Goal: Task Accomplishment & Management: Complete application form

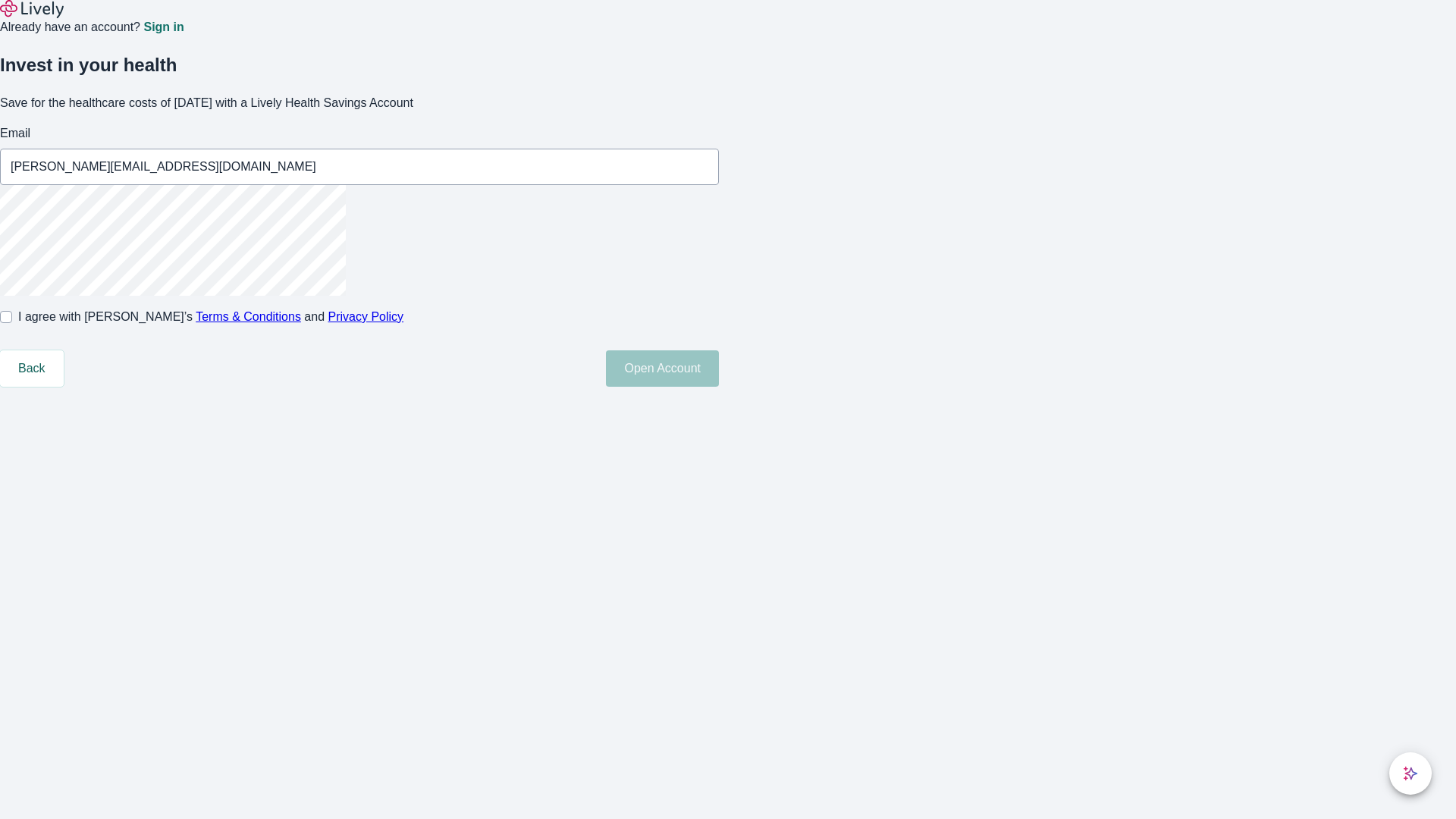
click at [12, 323] on input "I agree with Lively’s Terms & Conditions and Privacy Policy" at bounding box center [6, 317] width 12 height 12
checkbox input "true"
click at [719, 387] on button "Open Account" at bounding box center [662, 368] width 113 height 37
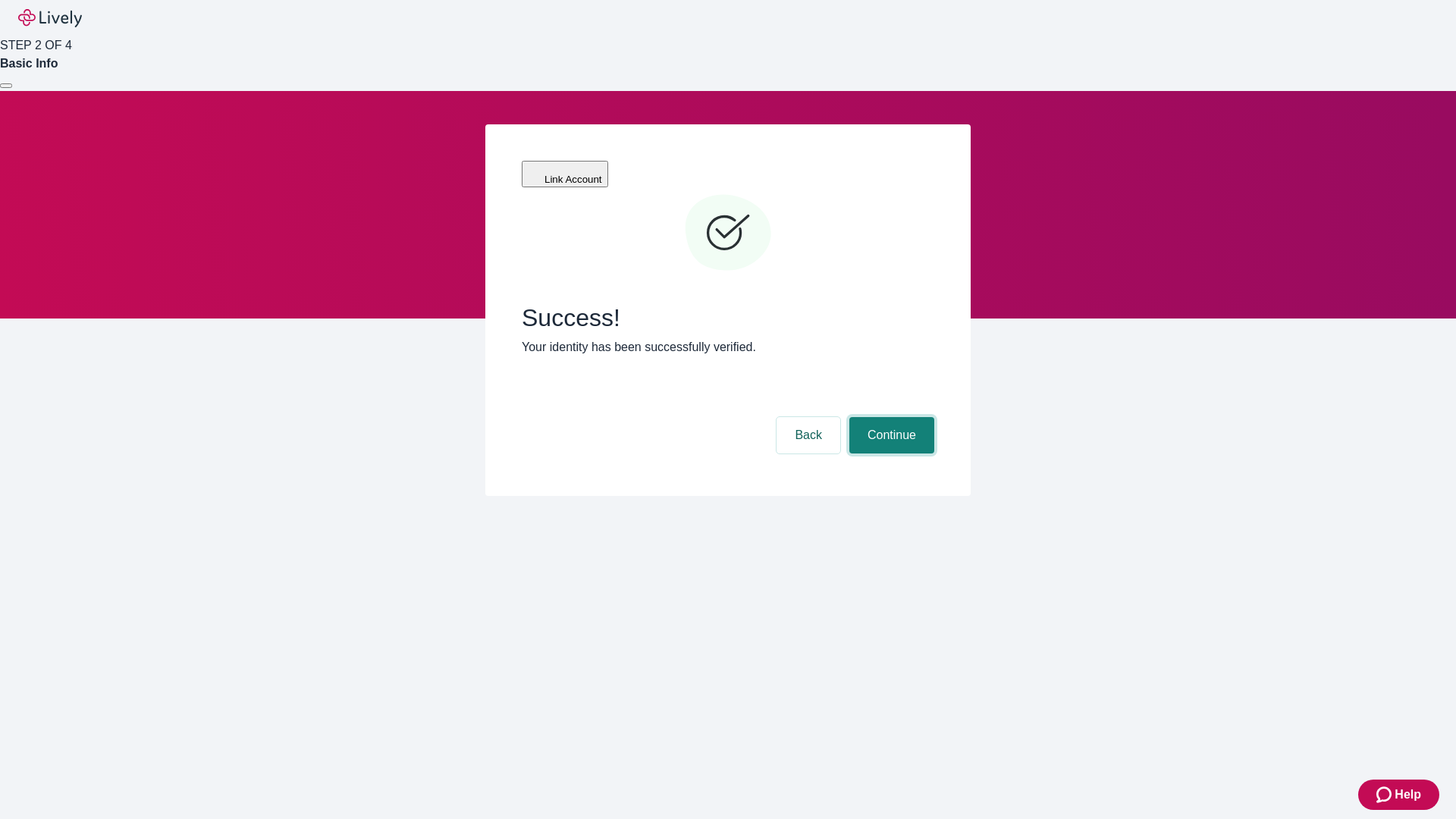
click at [889, 417] on button "Continue" at bounding box center [892, 435] width 85 height 37
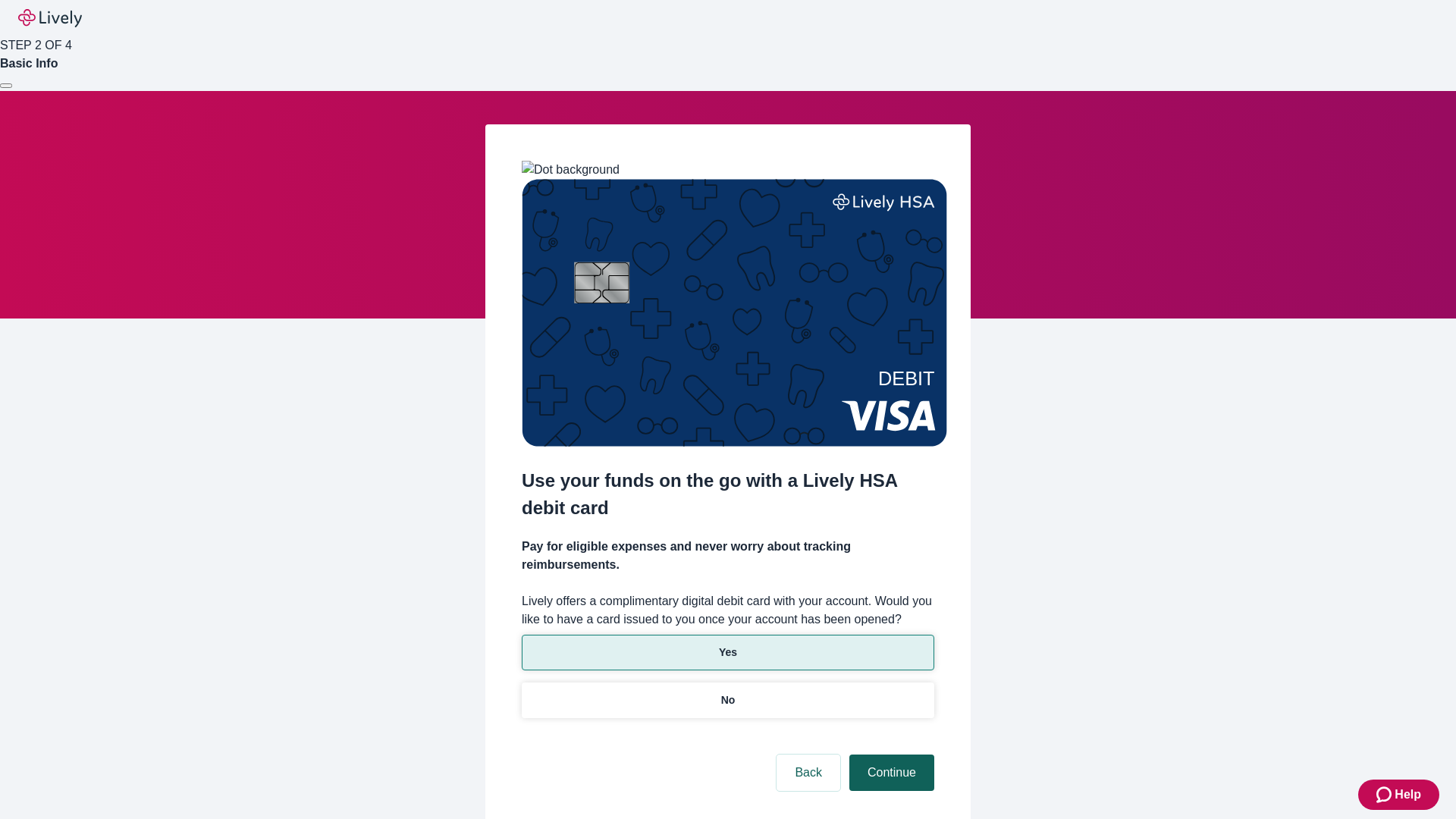
click at [728, 644] on p "Yes" at bounding box center [728, 652] width 18 height 16
click at [889, 754] on button "Continue" at bounding box center [892, 772] width 85 height 37
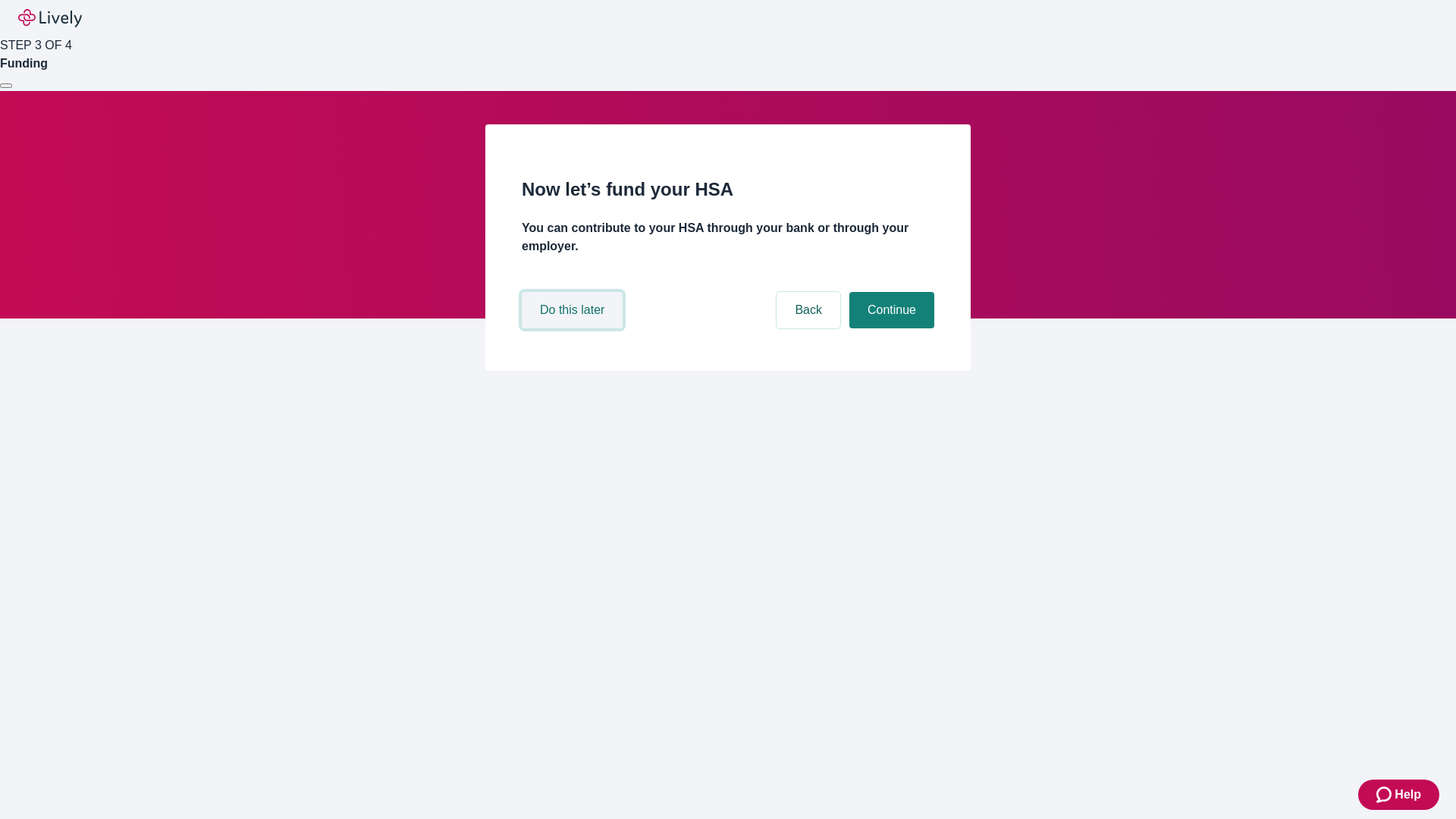
click at [574, 329] on button "Do this later" at bounding box center [573, 310] width 101 height 37
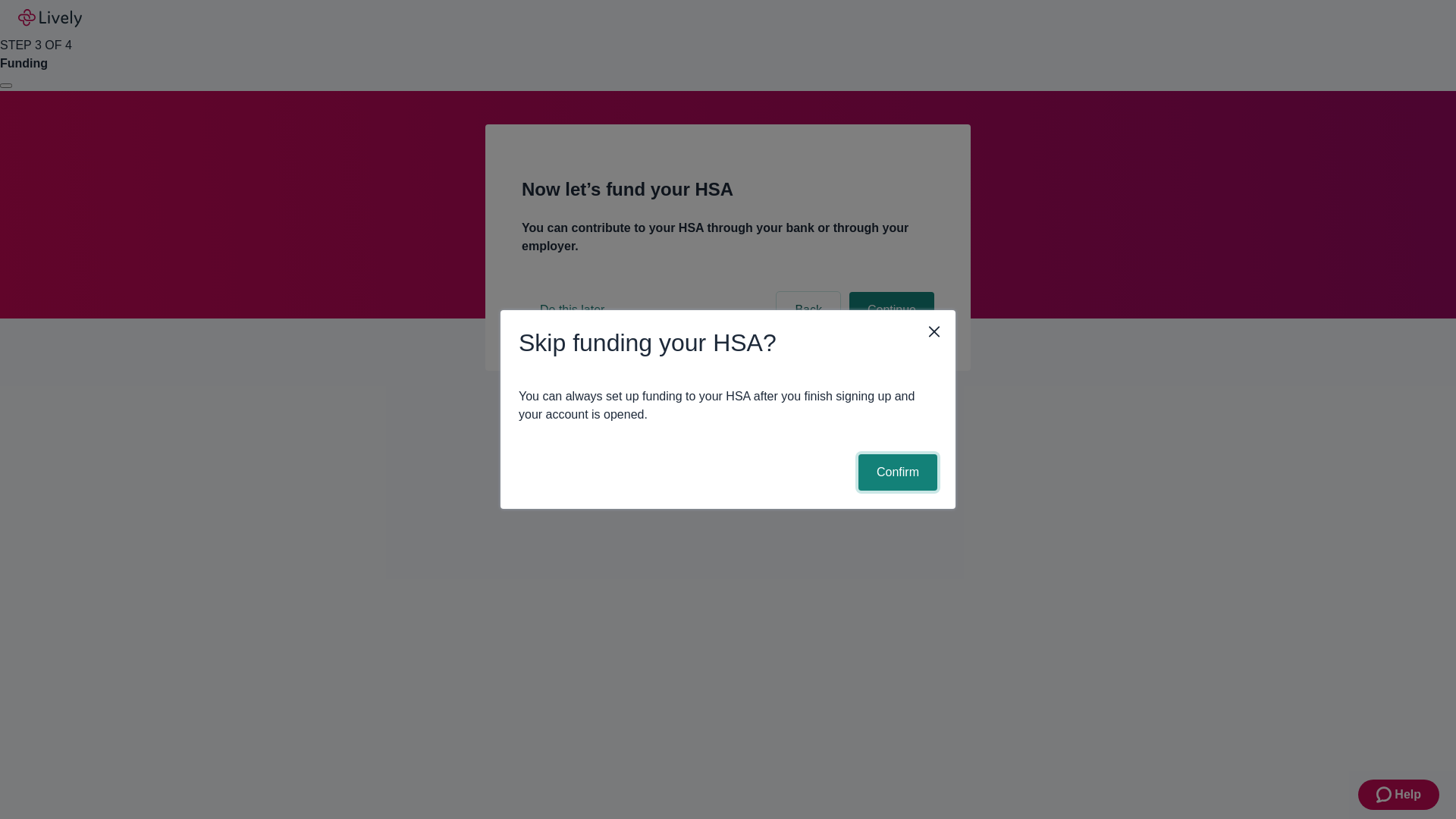
click at [895, 473] on button "Confirm" at bounding box center [897, 473] width 78 height 37
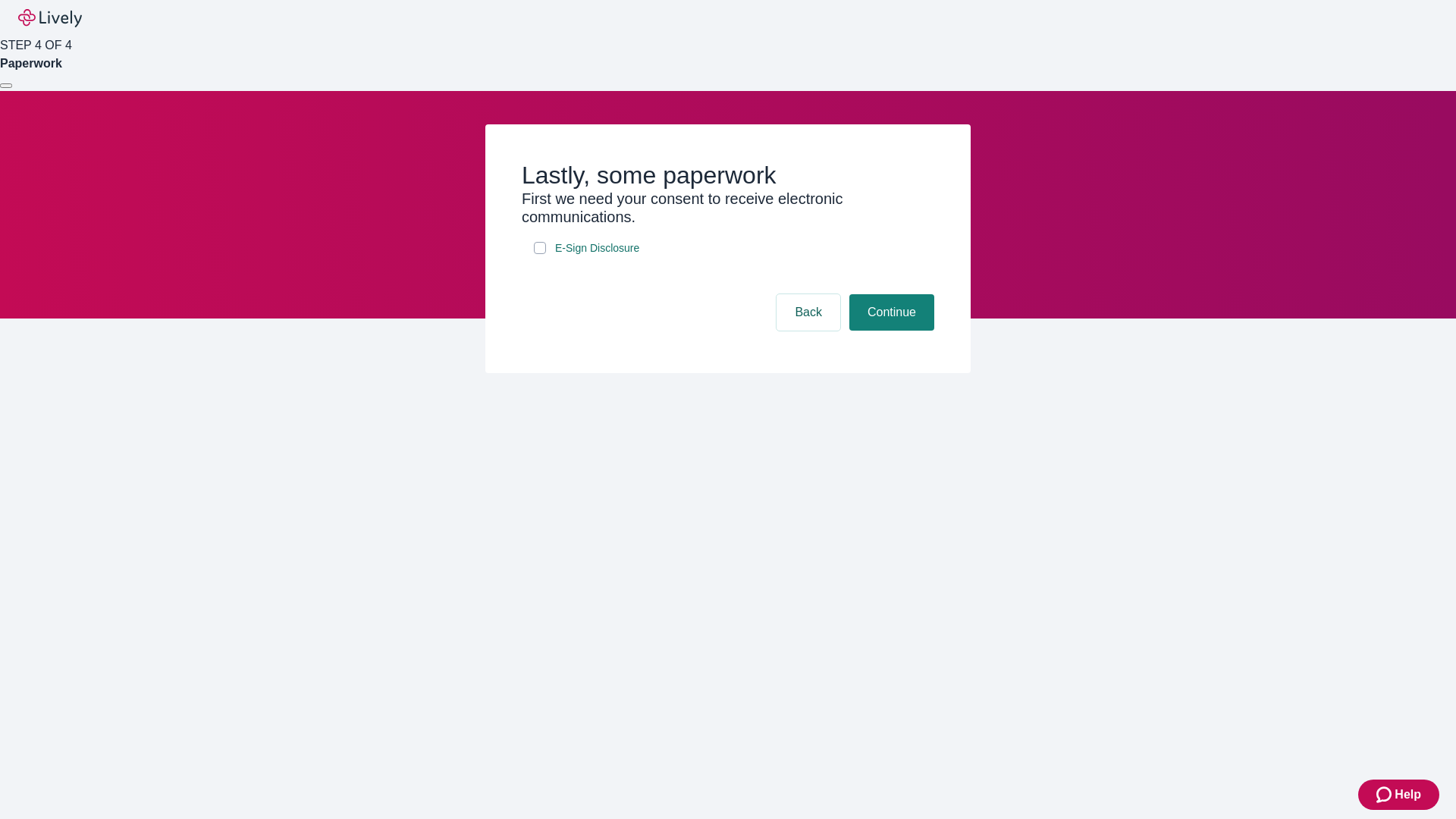
click at [540, 254] on input "E-Sign Disclosure" at bounding box center [540, 248] width 12 height 12
checkbox input "true"
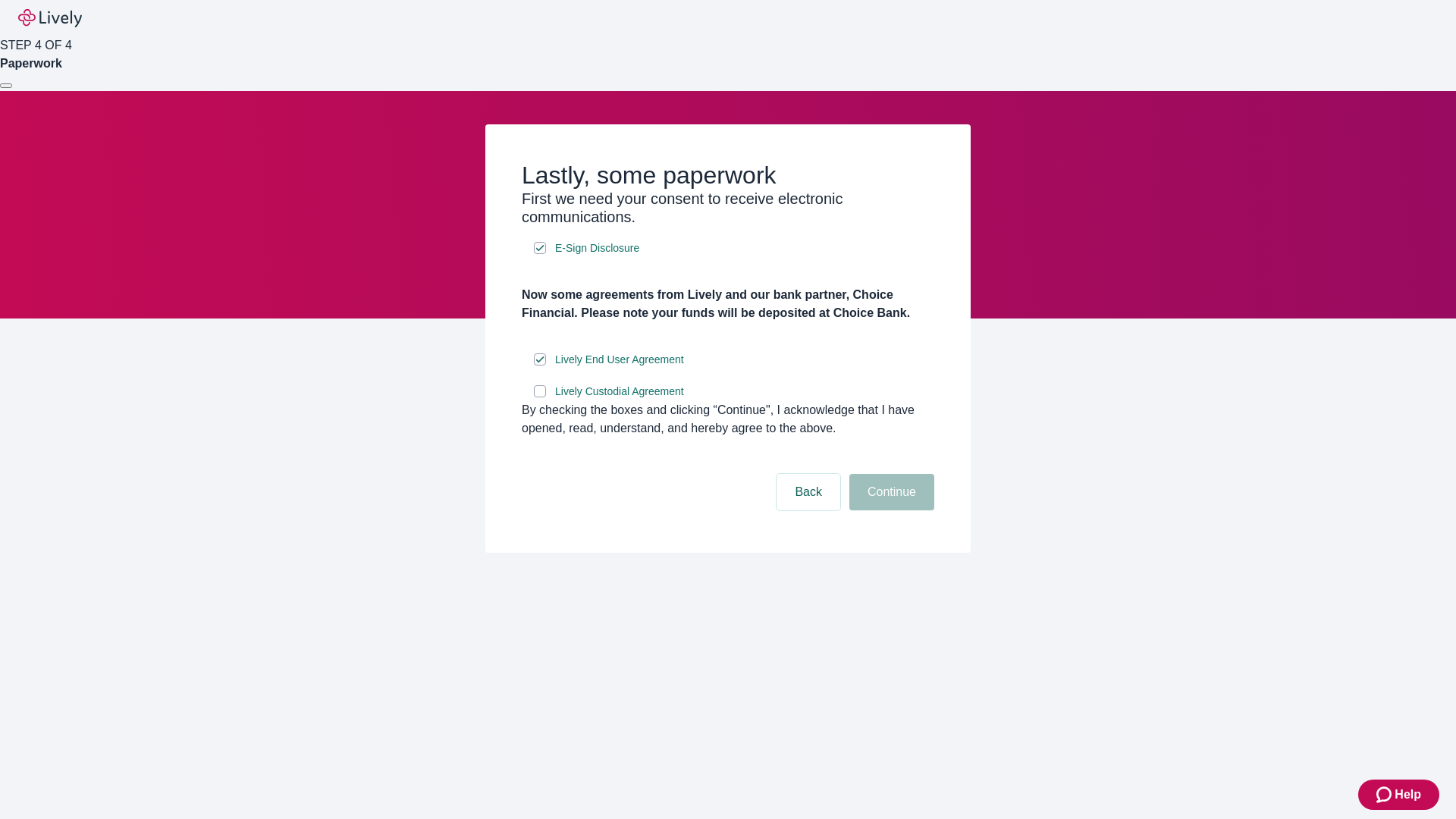
click at [540, 397] on input "Lively Custodial Agreement" at bounding box center [540, 391] width 12 height 12
checkbox input "true"
click at [889, 510] on button "Continue" at bounding box center [892, 492] width 85 height 37
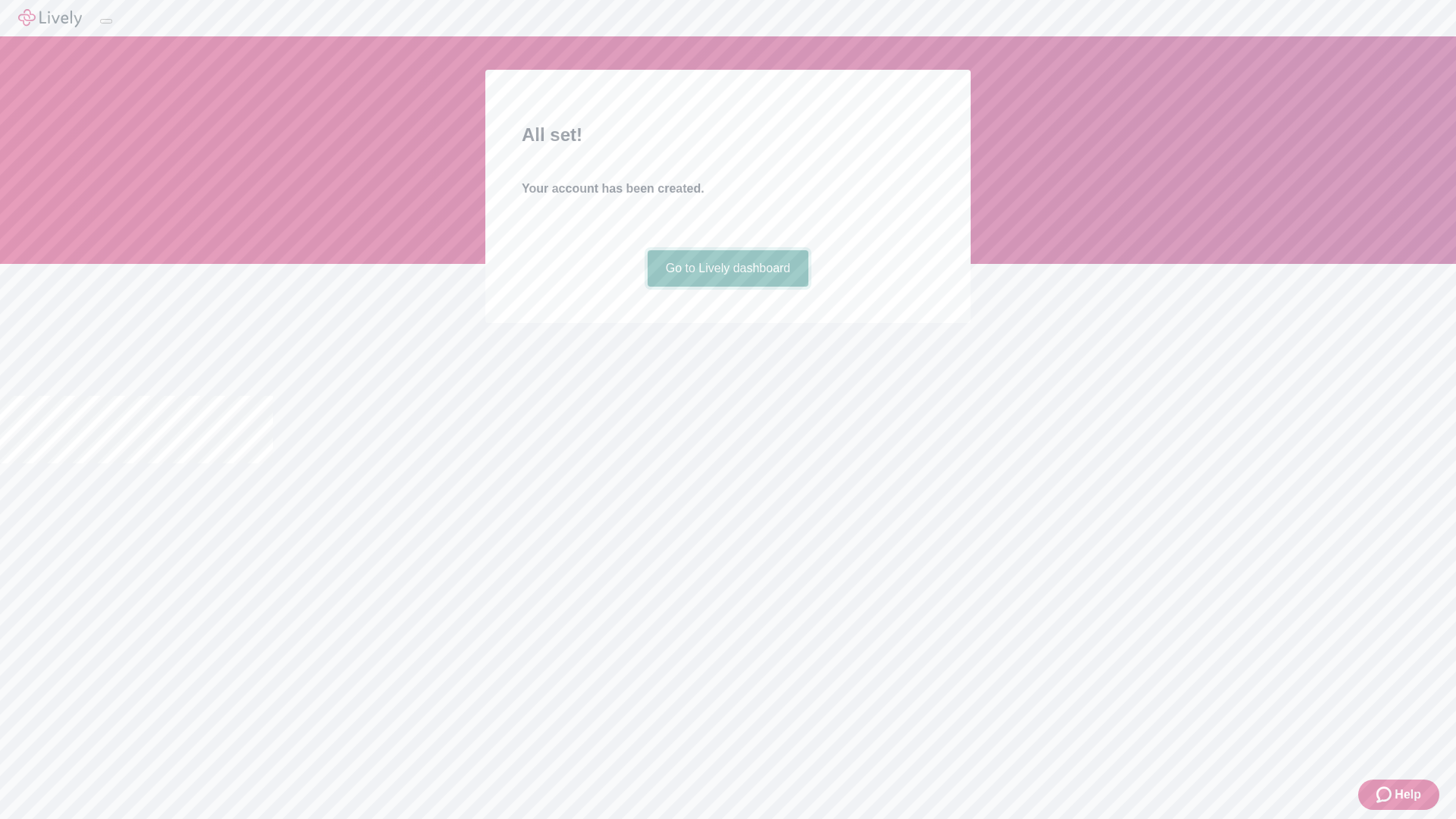
click at [728, 287] on link "Go to Lively dashboard" at bounding box center [728, 268] width 162 height 37
